Goal: Information Seeking & Learning: Learn about a topic

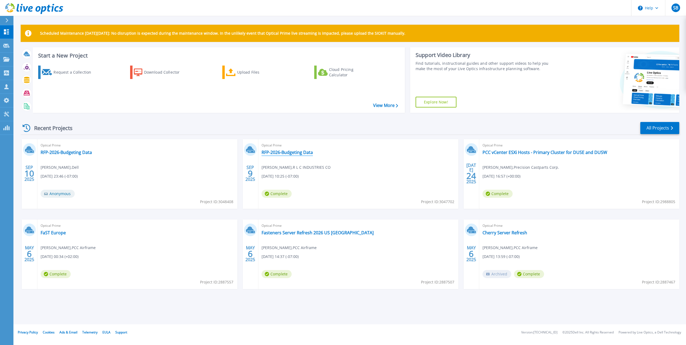
click at [282, 152] on link "RFP-2026-Budgeting Data" at bounding box center [287, 152] width 51 height 5
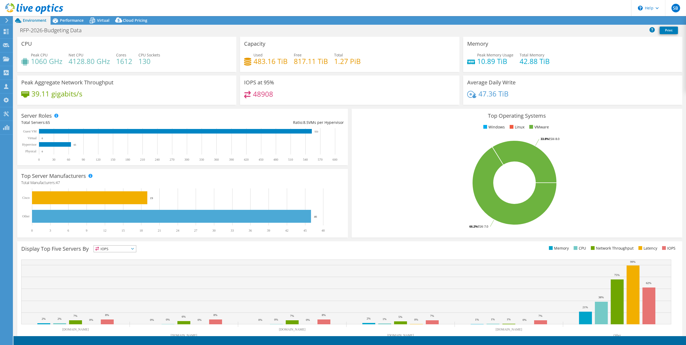
select select "USD"
drag, startPoint x: 117, startPoint y: 61, endPoint x: 131, endPoint y: 61, distance: 14.5
click at [131, 61] on h4 "1612" at bounding box center [124, 61] width 16 height 6
drag, startPoint x: 131, startPoint y: 61, endPoint x: 139, endPoint y: 77, distance: 17.8
click at [139, 77] on div "Peak Aggregate Network Throughput 39.11 gigabits/s" at bounding box center [126, 90] width 219 height 29
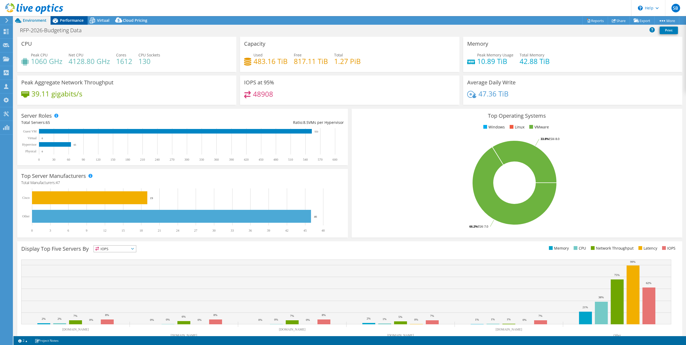
click at [62, 18] on span "Performance" at bounding box center [72, 20] width 24 height 5
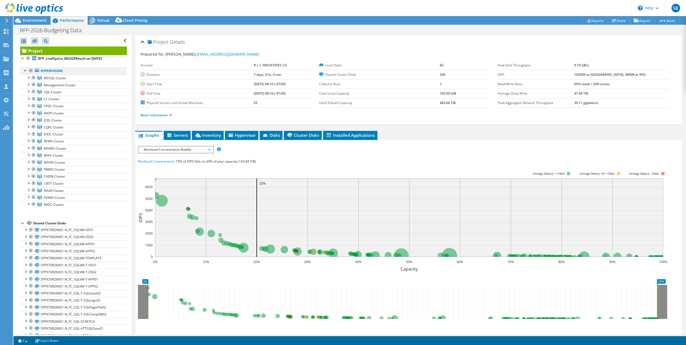
click at [31, 70] on div at bounding box center [30, 70] width 5 height 6
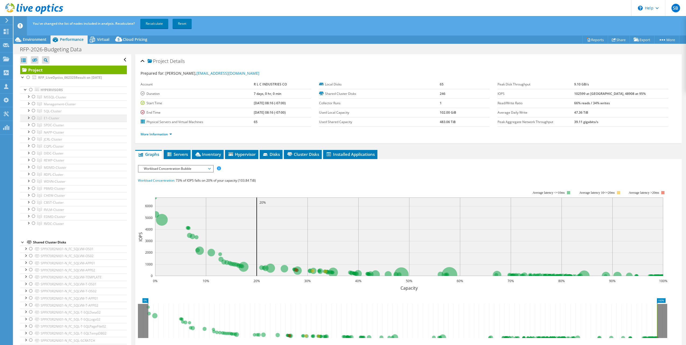
click at [33, 117] on div at bounding box center [33, 118] width 5 height 6
click at [161, 23] on link "Recalculate" at bounding box center [154, 24] width 28 height 10
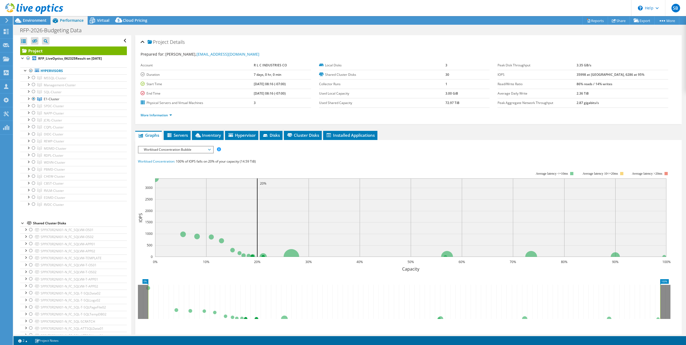
click at [190, 148] on span "Workload Concentration Bubble" at bounding box center [175, 150] width 69 height 6
click at [148, 189] on li "CPU Percentage" at bounding box center [175, 188] width 74 height 6
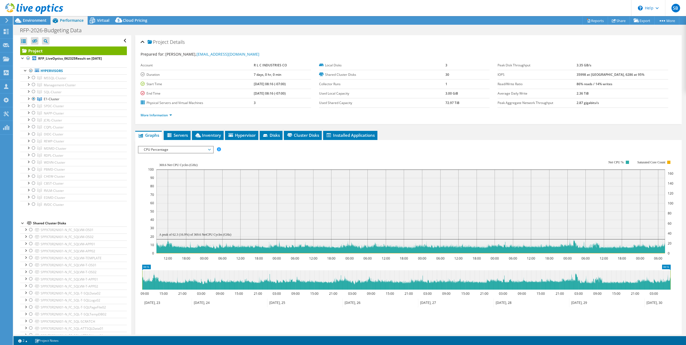
click at [164, 150] on span "CPU Percentage" at bounding box center [175, 150] width 69 height 6
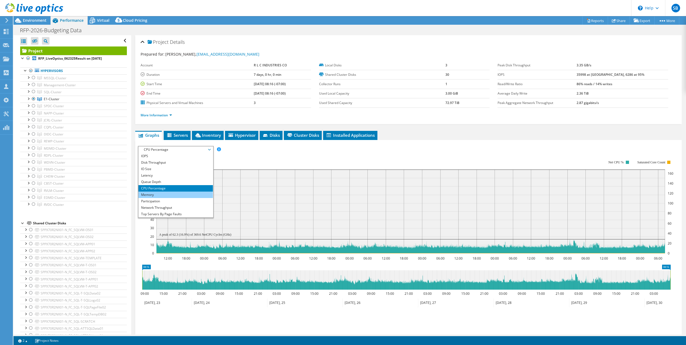
click at [151, 192] on li "Memory" at bounding box center [175, 195] width 74 height 6
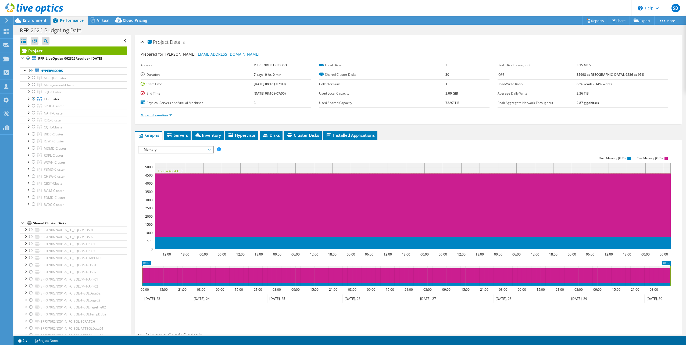
click at [170, 113] on link "More Information" at bounding box center [156, 115] width 31 height 5
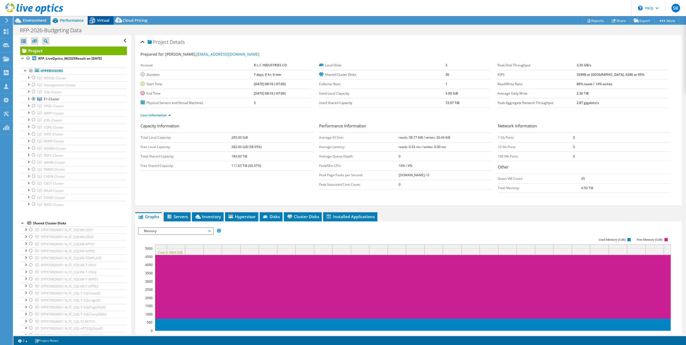
click at [105, 20] on span "Virtual" at bounding box center [103, 20] width 12 height 5
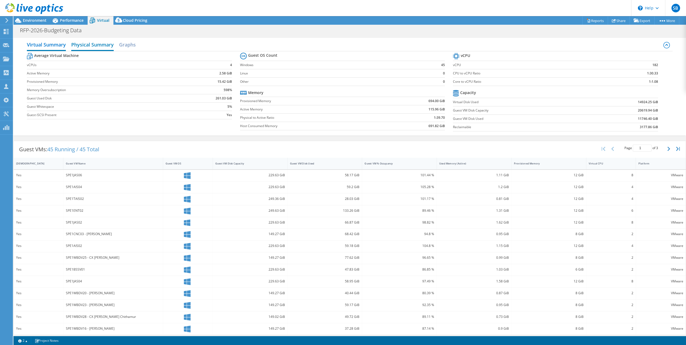
click at [86, 45] on h2 "Physical Summary" at bounding box center [92, 45] width 42 height 12
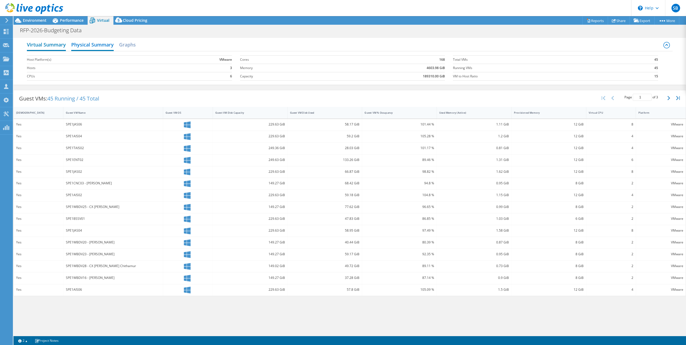
click at [48, 46] on h2 "Virtual Summary" at bounding box center [46, 45] width 39 height 12
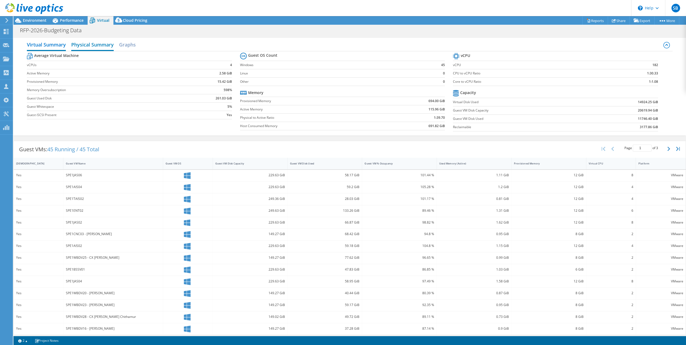
click at [101, 45] on h2 "Physical Summary" at bounding box center [92, 45] width 42 height 12
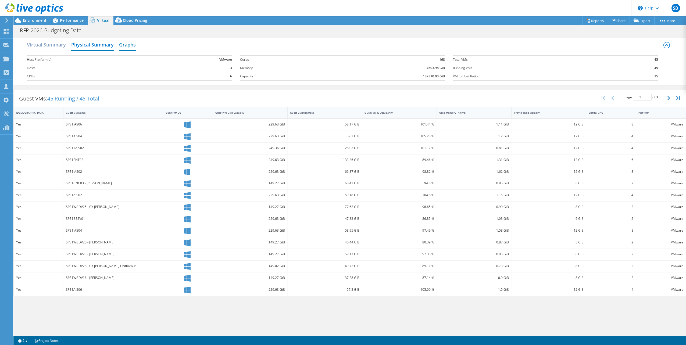
click at [133, 45] on h2 "Graphs" at bounding box center [127, 45] width 17 height 12
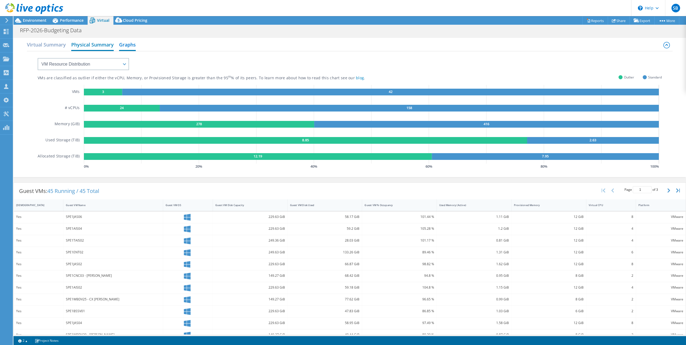
click at [104, 45] on h2 "Physical Summary" at bounding box center [92, 45] width 42 height 12
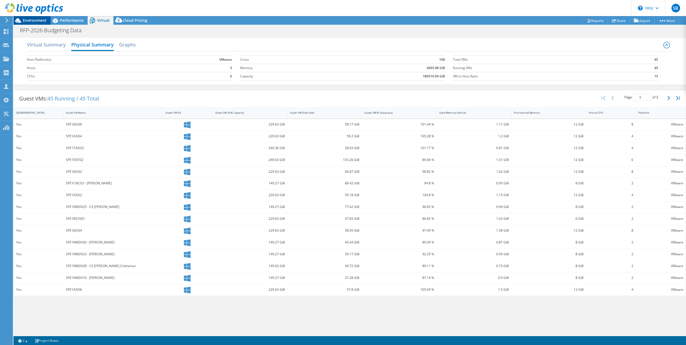
click at [34, 21] on span "Environment" at bounding box center [35, 20] width 24 height 5
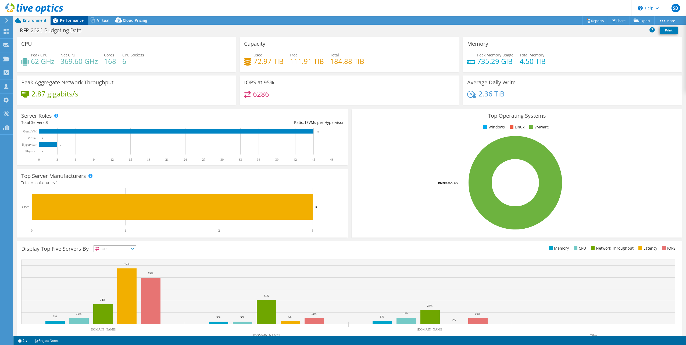
click at [71, 20] on span "Performance" at bounding box center [72, 20] width 24 height 5
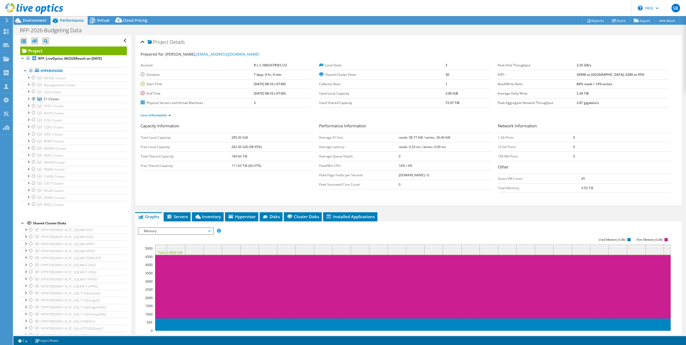
click at [194, 229] on span "Memory" at bounding box center [175, 231] width 69 height 6
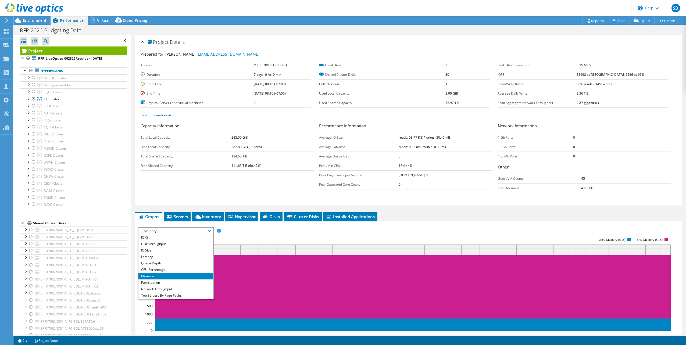
click at [251, 232] on rect at bounding box center [404, 285] width 533 height 108
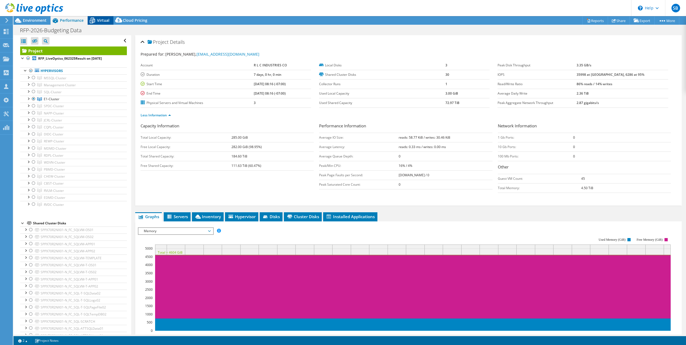
click at [100, 20] on span "Virtual" at bounding box center [103, 20] width 12 height 5
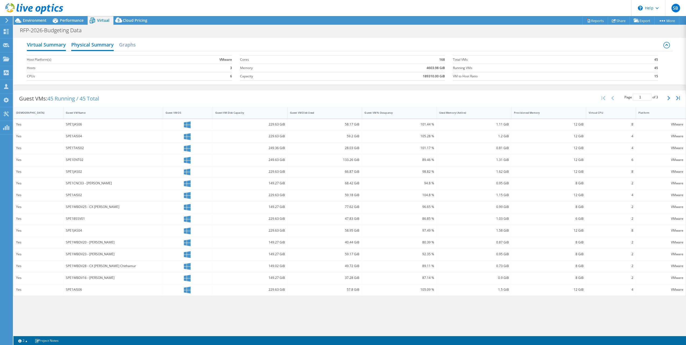
click at [53, 45] on h2 "Virtual Summary" at bounding box center [46, 45] width 39 height 12
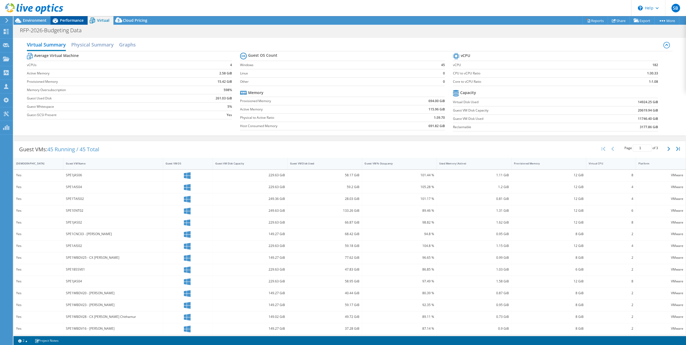
click at [68, 19] on span "Performance" at bounding box center [72, 20] width 24 height 5
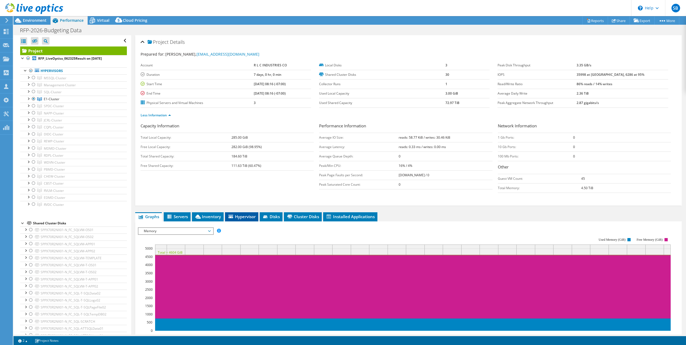
click at [248, 214] on span "Hypervisor" at bounding box center [242, 216] width 28 height 5
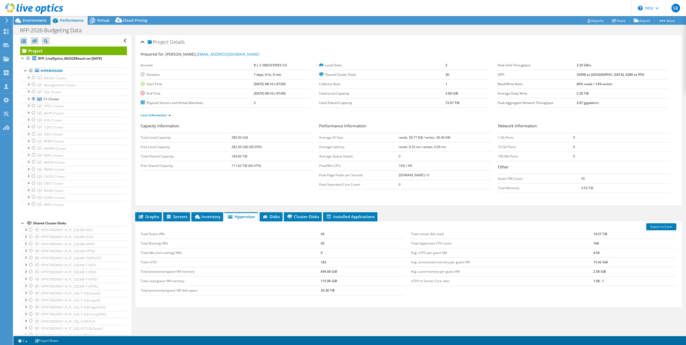
scroll to position [20, 0]
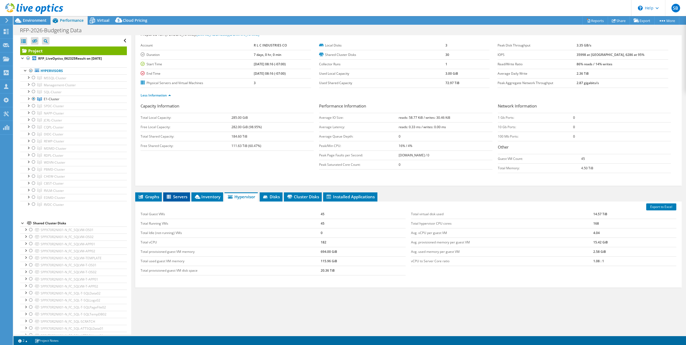
click at [179, 194] on span "Servers" at bounding box center [177, 196] width 22 height 5
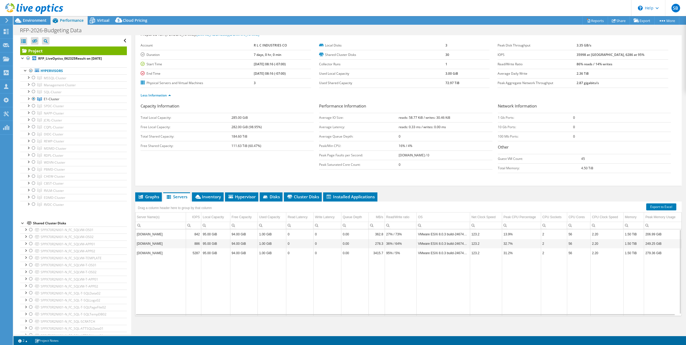
scroll to position [0, 0]
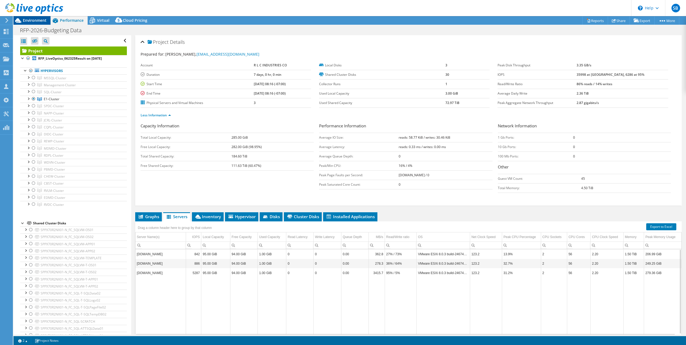
click at [41, 20] on span "Environment" at bounding box center [35, 20] width 24 height 5
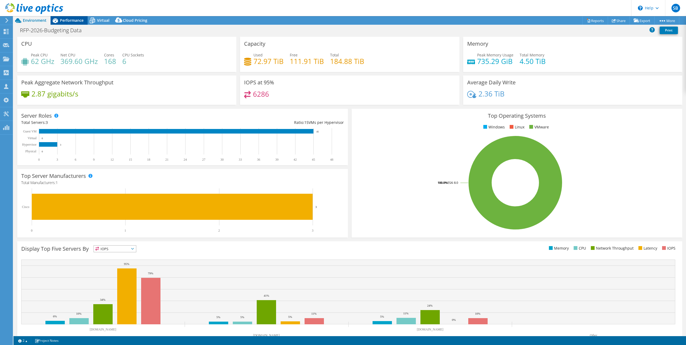
click at [72, 18] on span "Performance" at bounding box center [72, 20] width 24 height 5
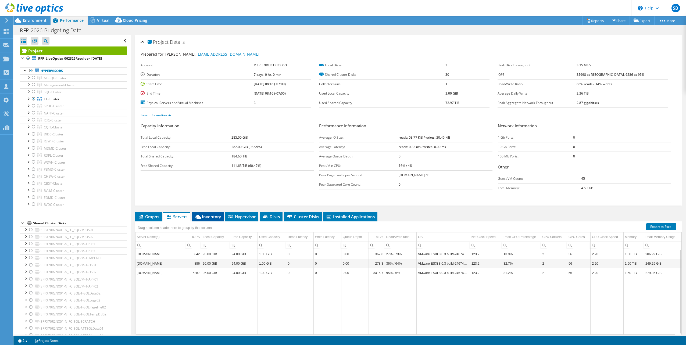
click at [217, 214] on span "Inventory" at bounding box center [208, 216] width 26 height 5
